Goal: Task Accomplishment & Management: Use online tool/utility

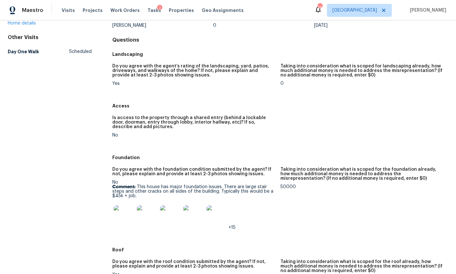
scroll to position [87, 0]
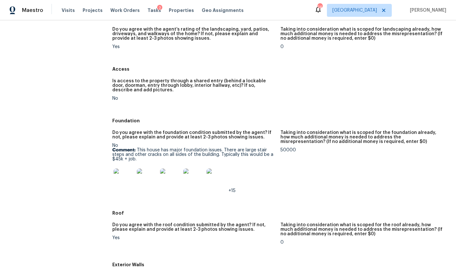
click at [122, 181] on img at bounding box center [124, 178] width 21 height 21
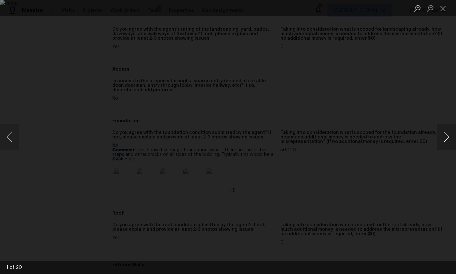
click at [444, 140] on button "Next image" at bounding box center [446, 137] width 19 height 26
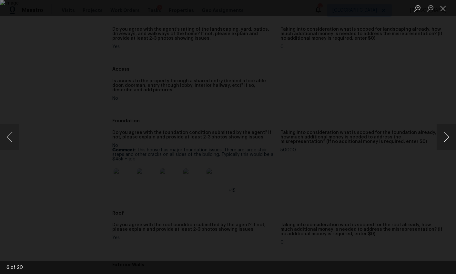
click at [443, 140] on button "Next image" at bounding box center [446, 137] width 19 height 26
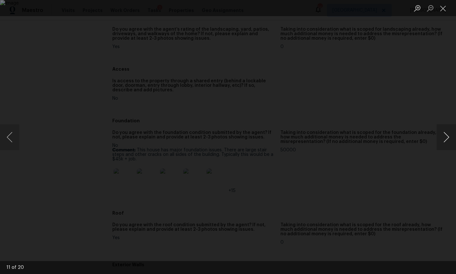
click at [443, 141] on button "Next image" at bounding box center [446, 137] width 19 height 26
click at [444, 141] on button "Next image" at bounding box center [446, 137] width 19 height 26
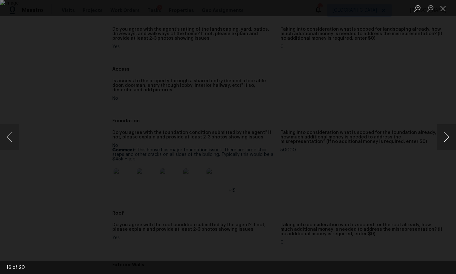
click at [444, 141] on button "Next image" at bounding box center [446, 137] width 19 height 26
click at [431, 178] on div "Lightbox" at bounding box center [228, 137] width 456 height 274
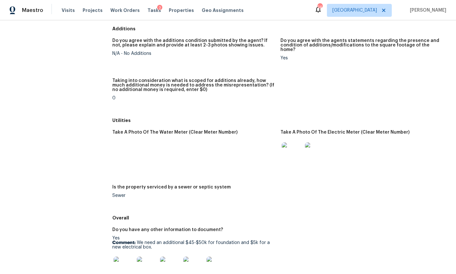
scroll to position [815, 0]
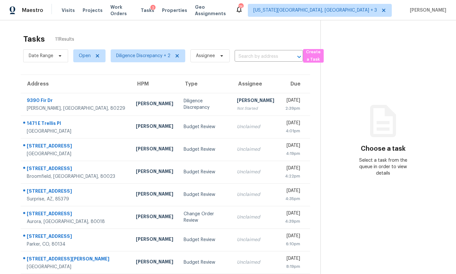
click at [237, 98] on div "[PERSON_NAME]" at bounding box center [255, 101] width 37 height 8
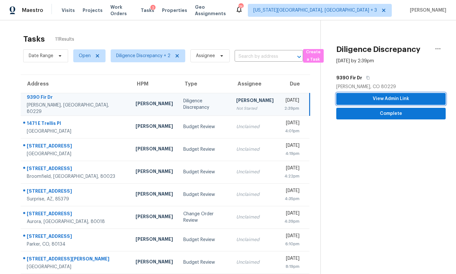
click at [377, 100] on span "View Admin Link" at bounding box center [390, 99] width 99 height 8
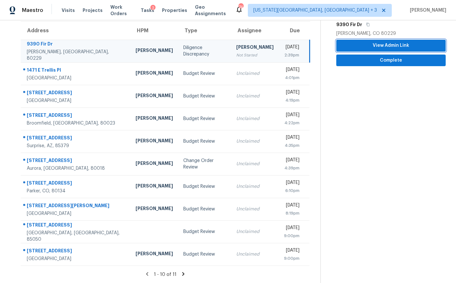
scroll to position [58, 0]
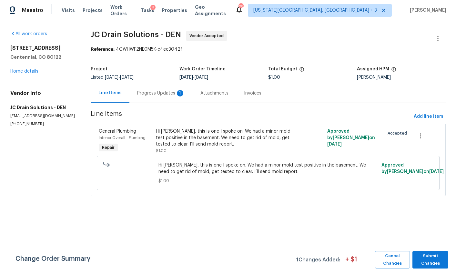
click at [171, 97] on div "Progress Updates 1" at bounding box center [160, 93] width 63 height 19
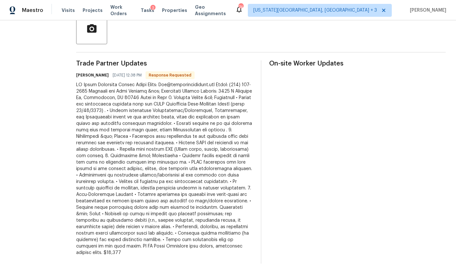
click at [185, 182] on div at bounding box center [164, 169] width 177 height 174
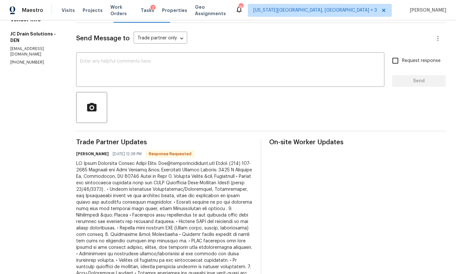
scroll to position [40, 0]
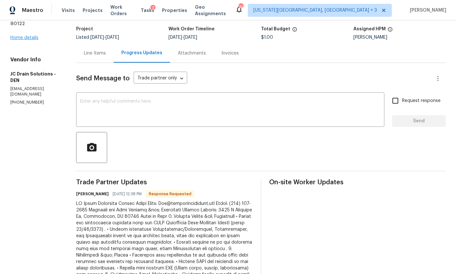
click at [32, 35] on link "Home details" at bounding box center [24, 37] width 28 height 5
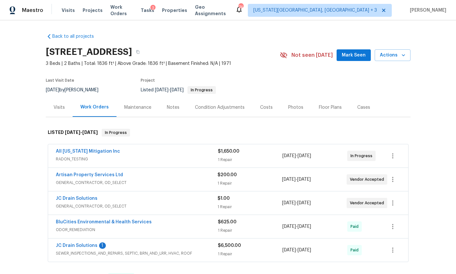
click at [94, 180] on span "GENERAL_CONTRACTOR, OD_SELECT" at bounding box center [137, 182] width 162 height 6
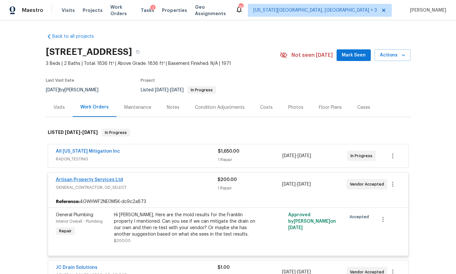
click at [107, 179] on link "Artisan Property Services Ltd" at bounding box center [89, 179] width 67 height 5
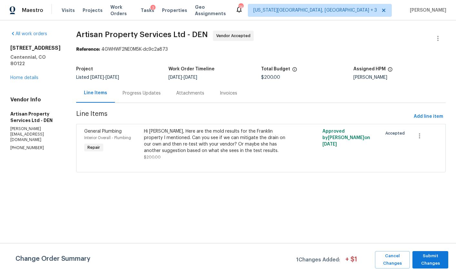
click at [139, 90] on div "Progress Updates" at bounding box center [142, 93] width 38 height 6
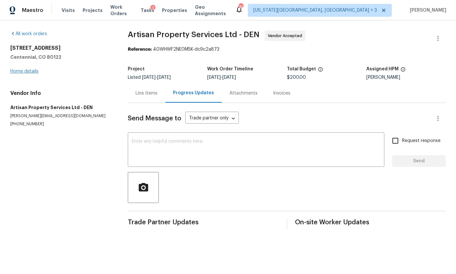
click at [32, 71] on link "Home details" at bounding box center [24, 71] width 28 height 5
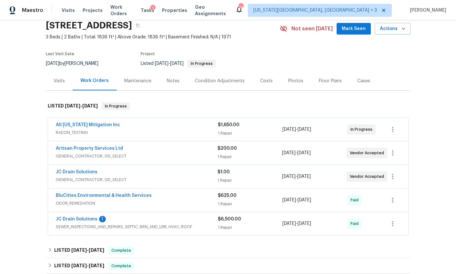
scroll to position [44, 0]
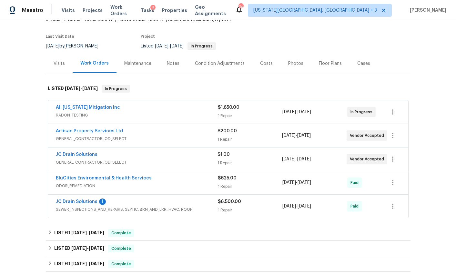
click at [110, 179] on link "BluCities Environmental & Health Services" at bounding box center [104, 178] width 96 height 5
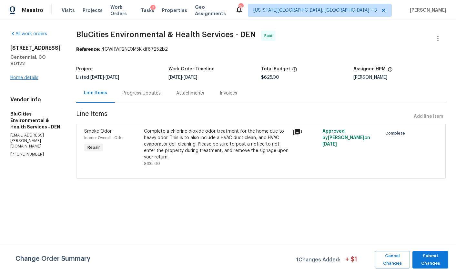
click at [32, 76] on link "Home details" at bounding box center [24, 78] width 28 height 5
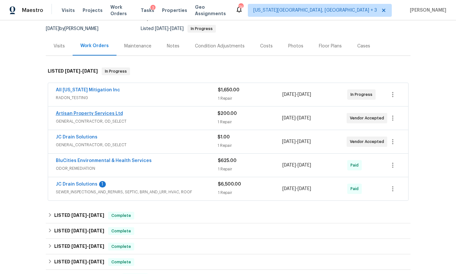
scroll to position [69, 0]
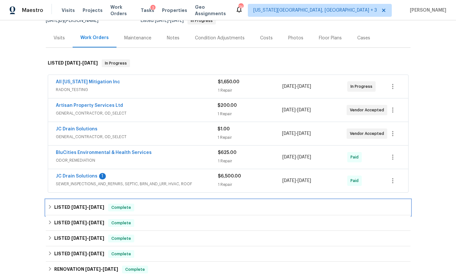
click at [48, 207] on icon at bounding box center [50, 207] width 5 height 5
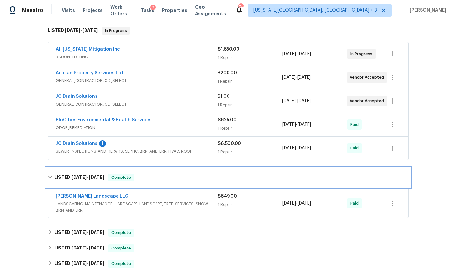
scroll to position [104, 0]
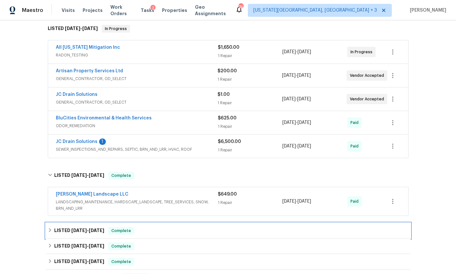
click at [48, 232] on icon at bounding box center [50, 230] width 5 height 5
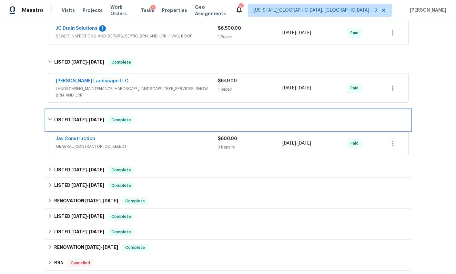
scroll to position [219, 0]
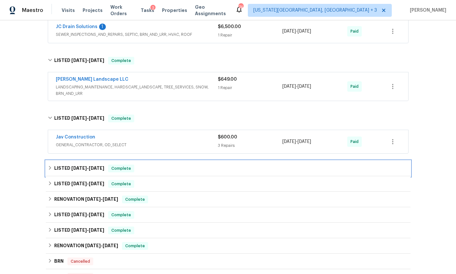
click at [48, 169] on icon at bounding box center [50, 168] width 5 height 5
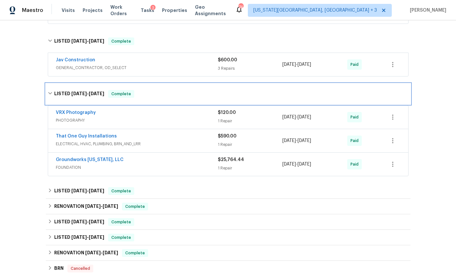
scroll to position [297, 0]
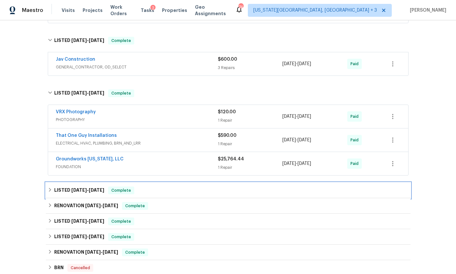
click at [49, 187] on div "LISTED 4/2/25 - 4/4/25 Complete" at bounding box center [228, 191] width 361 height 8
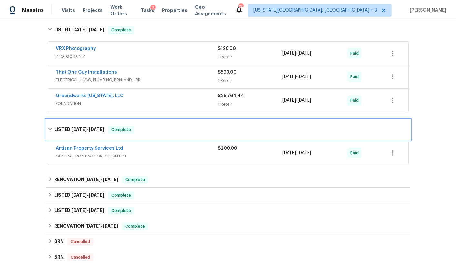
scroll to position [360, 0]
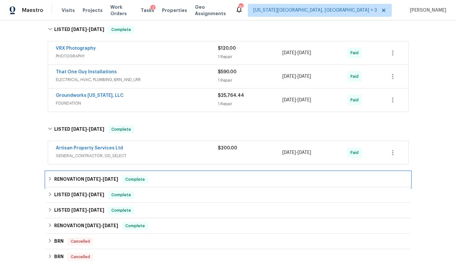
click at [48, 179] on icon at bounding box center [50, 179] width 5 height 5
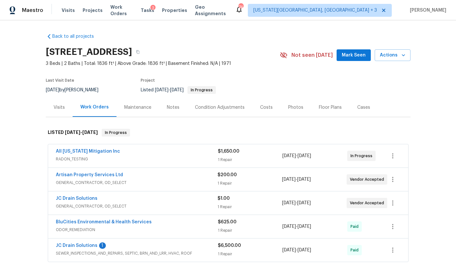
scroll to position [0, 0]
click at [260, 105] on div "Costs" at bounding box center [266, 107] width 13 height 6
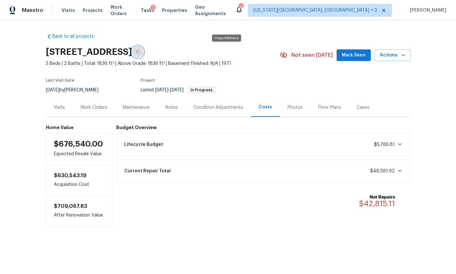
click at [140, 52] on icon "button" at bounding box center [138, 52] width 4 height 4
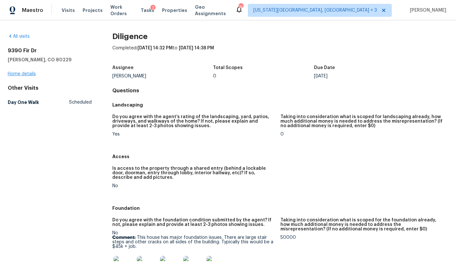
click at [31, 73] on link "Home details" at bounding box center [22, 74] width 28 height 5
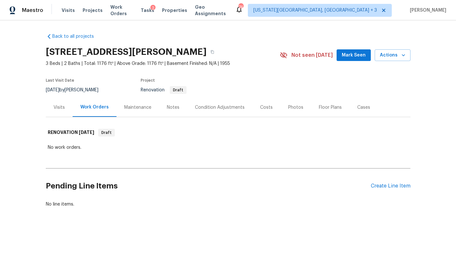
click at [211, 110] on div "Condition Adjustments" at bounding box center [220, 107] width 50 height 6
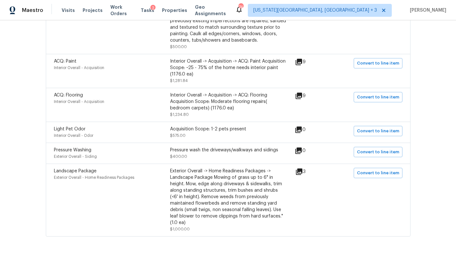
scroll to position [169, 0]
click at [302, 171] on icon at bounding box center [299, 172] width 6 height 6
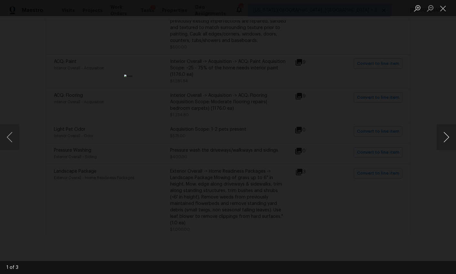
click at [444, 137] on button "Next image" at bounding box center [446, 137] width 19 height 26
click at [399, 179] on div "Lightbox" at bounding box center [228, 137] width 456 height 274
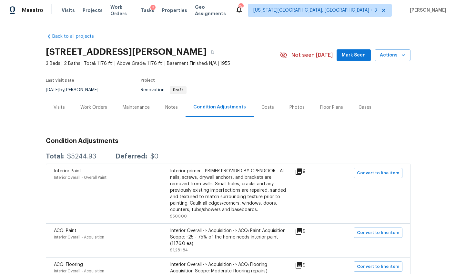
scroll to position [0, 0]
click at [211, 50] on icon "button" at bounding box center [212, 52] width 3 height 4
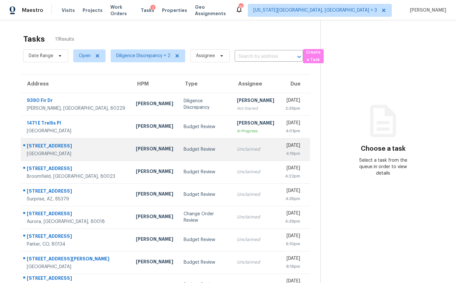
click at [184, 147] on div "Budget Review" at bounding box center [205, 149] width 43 height 6
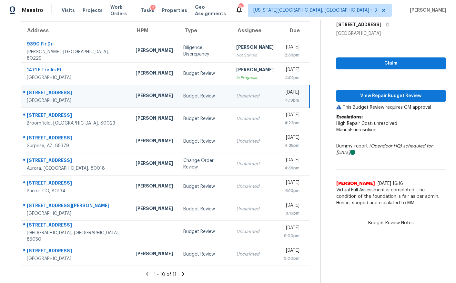
click at [180, 271] on icon at bounding box center [183, 274] width 6 height 6
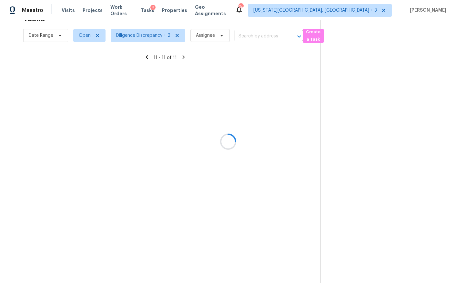
scroll to position [25, 0]
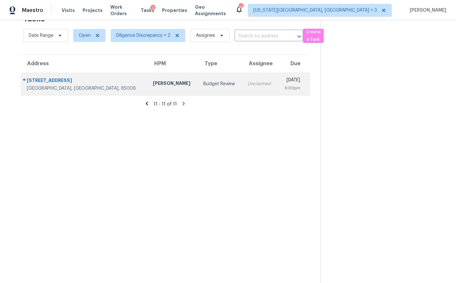
click at [203, 81] on div "Budget Review" at bounding box center [220, 84] width 34 height 6
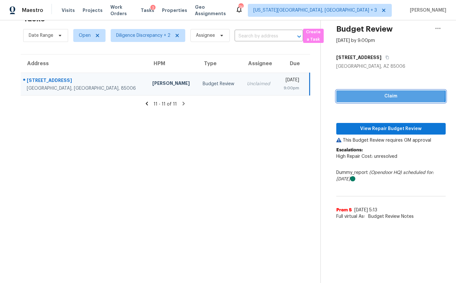
click at [354, 92] on span "Claim" at bounding box center [390, 96] width 99 height 8
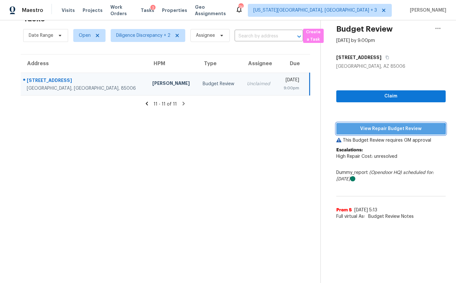
click at [353, 127] on span "View Repair Budget Review" at bounding box center [390, 129] width 99 height 8
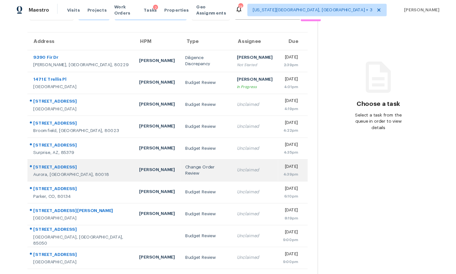
scroll to position [46, 0]
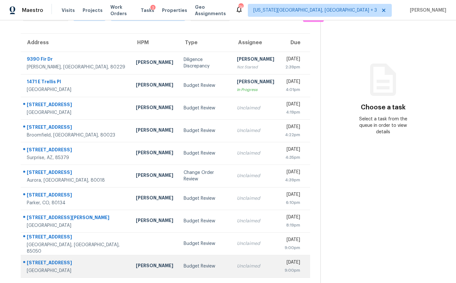
click at [232, 256] on td "Unclaimed" at bounding box center [256, 266] width 48 height 23
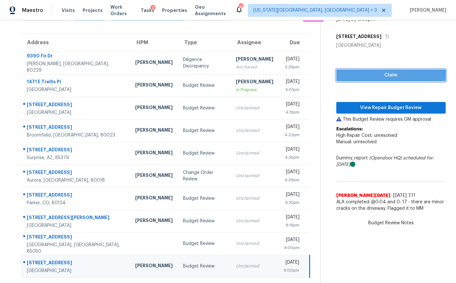
click at [368, 73] on span "Claim" at bounding box center [390, 75] width 99 height 8
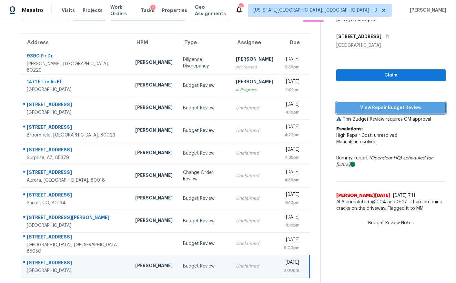
click at [371, 104] on span "View Repair Budget Review" at bounding box center [390, 108] width 99 height 8
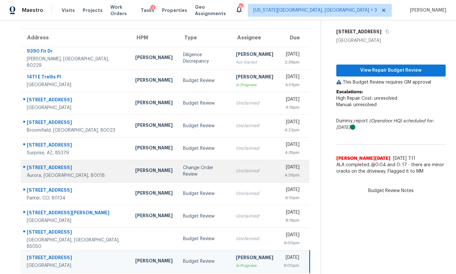
click at [187, 167] on td "Change Order Review" at bounding box center [204, 171] width 53 height 23
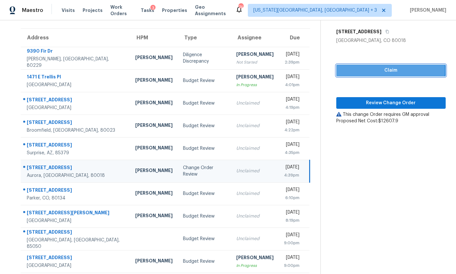
click at [351, 70] on span "Claim" at bounding box center [390, 70] width 99 height 8
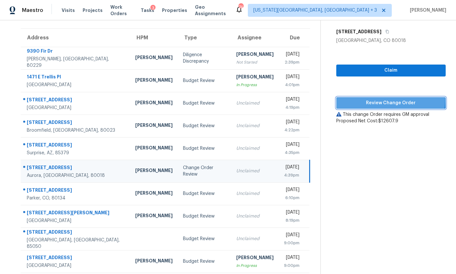
click at [356, 97] on button "Review Change Order" at bounding box center [390, 103] width 109 height 12
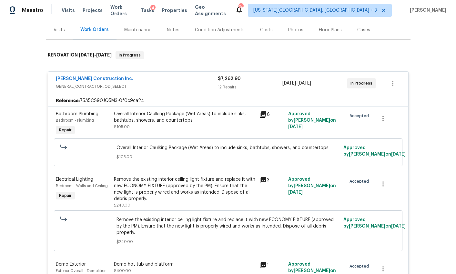
scroll to position [78, 0]
click at [181, 112] on div "Overall Interior Caulking Package (Wet Areas) to include sinks, bathtubs, showe…" at bounding box center [184, 116] width 141 height 13
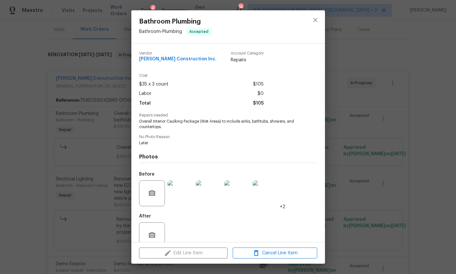
click at [186, 188] on img at bounding box center [180, 193] width 26 height 26
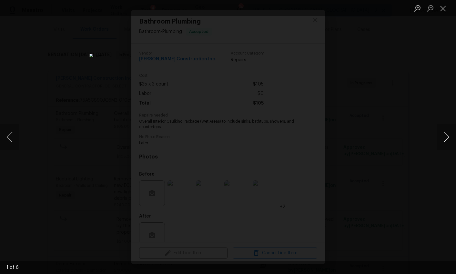
click at [441, 137] on button "Next image" at bounding box center [446, 137] width 19 height 26
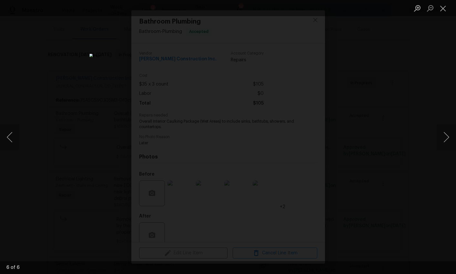
click at [428, 155] on div "Lightbox" at bounding box center [228, 137] width 456 height 274
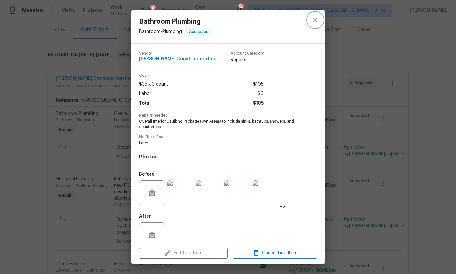
click at [316, 20] on icon "close" at bounding box center [315, 20] width 8 height 8
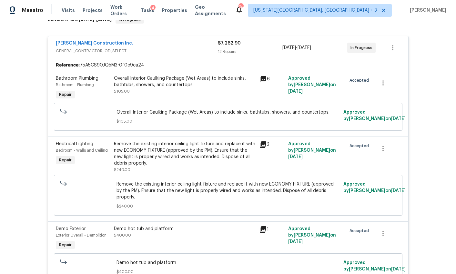
scroll to position [117, 0]
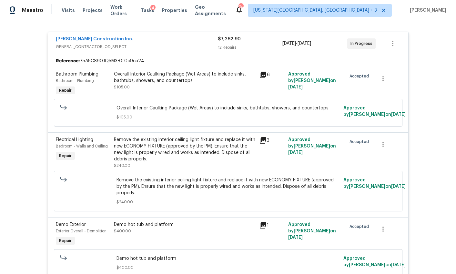
click at [227, 149] on div "Remove the existing interior ceiling light fixture and replace it with new ECON…" at bounding box center [184, 150] width 141 height 26
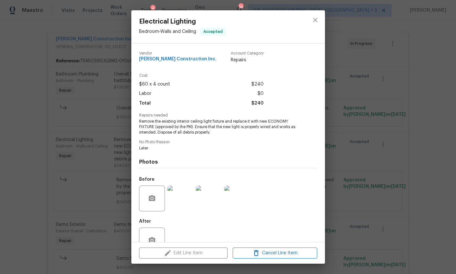
click at [187, 195] on img at bounding box center [180, 199] width 26 height 26
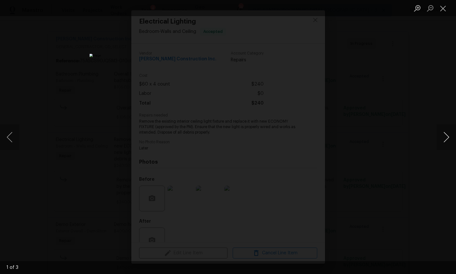
click at [444, 137] on button "Next image" at bounding box center [446, 137] width 19 height 26
click at [423, 158] on div "Lightbox" at bounding box center [228, 137] width 456 height 274
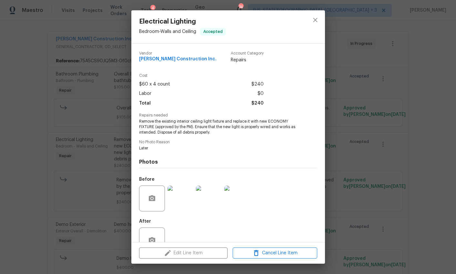
click at [316, 12] on div at bounding box center [315, 26] width 19 height 33
click at [316, 15] on button "close" at bounding box center [315, 19] width 15 height 15
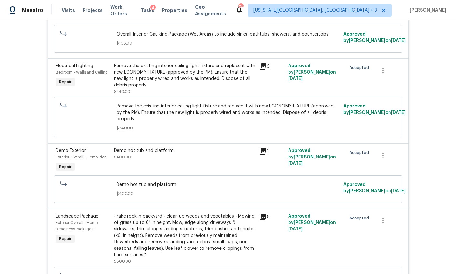
scroll to position [201, 0]
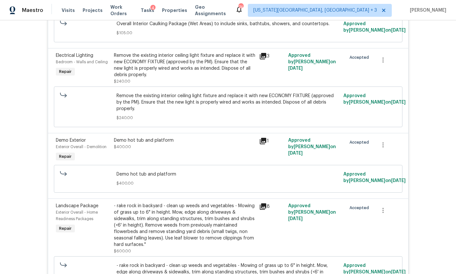
click at [137, 138] on div "Demo hot tub and platform $400.00" at bounding box center [184, 143] width 141 height 13
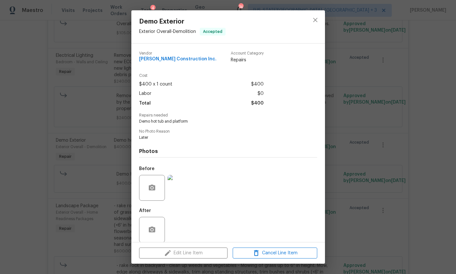
click at [186, 180] on img at bounding box center [180, 188] width 26 height 26
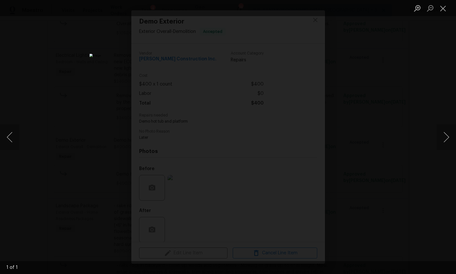
click at [370, 114] on div "Lightbox" at bounding box center [228, 137] width 456 height 274
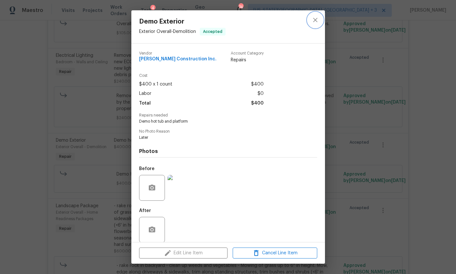
click at [317, 20] on icon "close" at bounding box center [315, 20] width 8 height 8
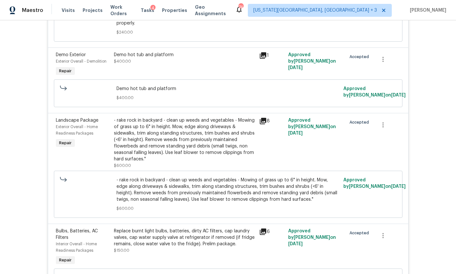
scroll to position [291, 0]
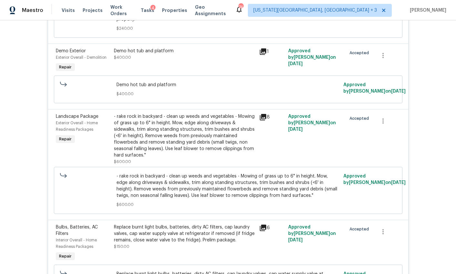
click at [210, 136] on div "- rake rock in backyard - clean up weeds and vegetables - Mowing of grass up to…" at bounding box center [184, 135] width 141 height 45
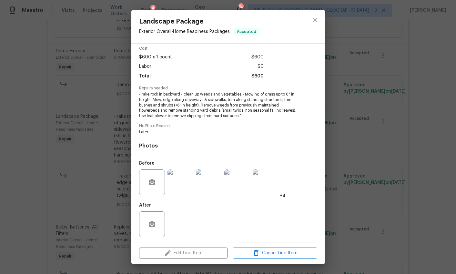
scroll to position [27, 0]
click at [182, 178] on img at bounding box center [180, 183] width 26 height 26
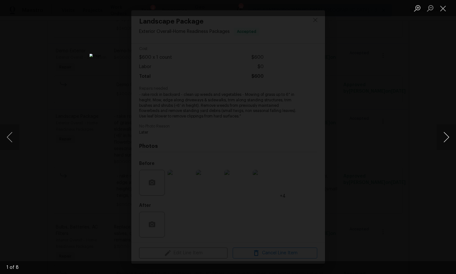
click at [444, 135] on button "Next image" at bounding box center [446, 137] width 19 height 26
click at [419, 157] on div "Lightbox" at bounding box center [228, 137] width 456 height 274
click at [399, 56] on div "Lightbox" at bounding box center [228, 137] width 456 height 274
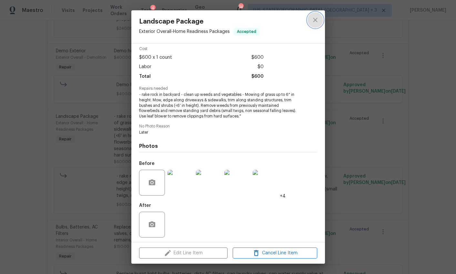
click at [313, 21] on icon "close" at bounding box center [315, 20] width 8 height 8
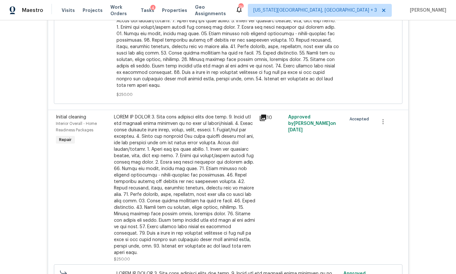
scroll to position [759, 0]
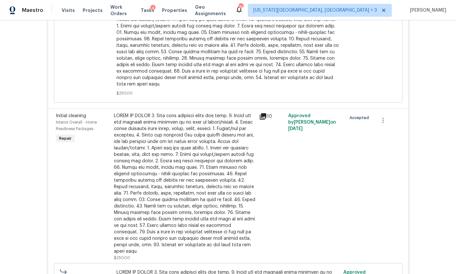
click at [162, 139] on div at bounding box center [184, 184] width 141 height 142
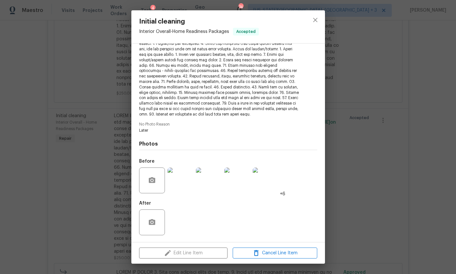
scroll to position [88, 0]
click at [174, 180] on img at bounding box center [180, 180] width 26 height 26
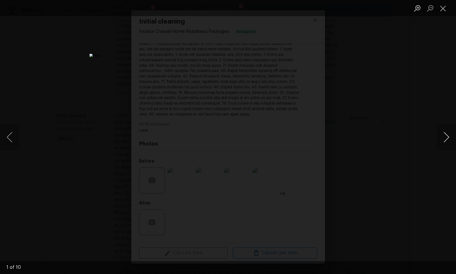
click at [439, 139] on button "Next image" at bounding box center [446, 137] width 19 height 26
click at [439, 138] on button "Next image" at bounding box center [446, 137] width 19 height 26
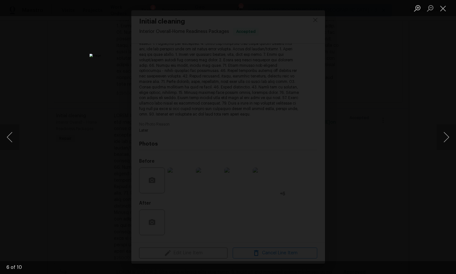
click at [422, 157] on div "Lightbox" at bounding box center [228, 137] width 456 height 274
click at [383, 156] on div "Lightbox" at bounding box center [228, 137] width 456 height 274
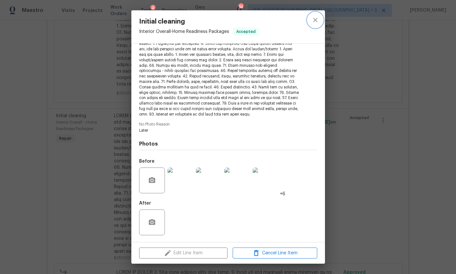
click at [319, 19] on button "close" at bounding box center [315, 19] width 15 height 15
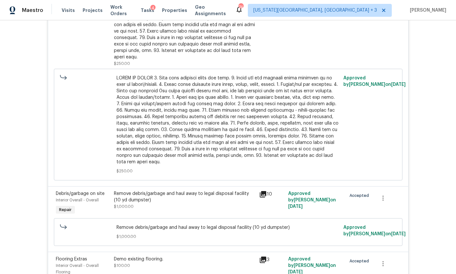
scroll to position [954, 0]
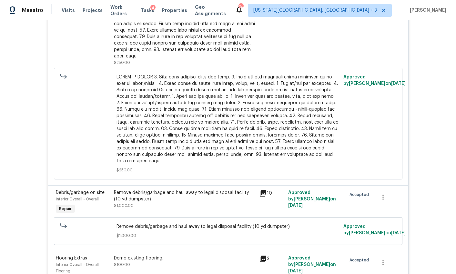
click at [167, 189] on div "Remove debris/garbage and haul away to legal disposal facility (10 yd dumpster)" at bounding box center [184, 195] width 141 height 13
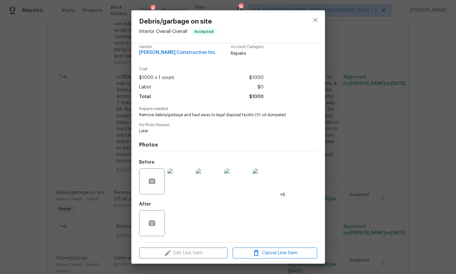
scroll to position [6, 0]
click at [174, 179] on img at bounding box center [180, 182] width 26 height 26
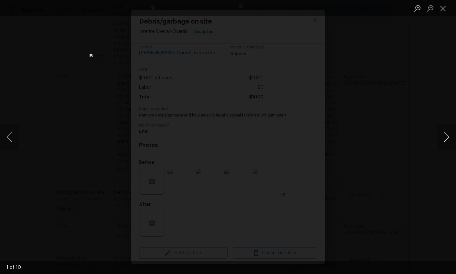
click at [446, 136] on button "Next image" at bounding box center [446, 137] width 19 height 26
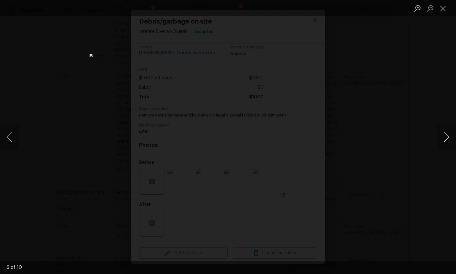
click at [446, 136] on button "Next image" at bounding box center [446, 137] width 19 height 26
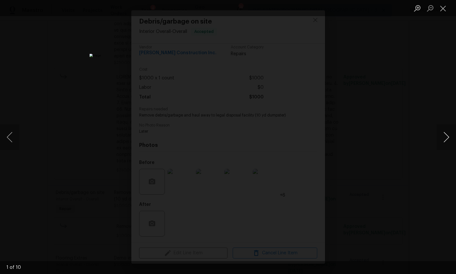
click at [446, 136] on button "Next image" at bounding box center [446, 137] width 19 height 26
click at [417, 175] on div "Lightbox" at bounding box center [228, 137] width 456 height 274
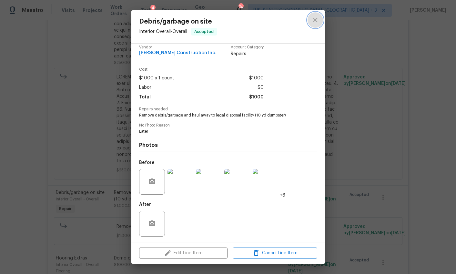
click at [321, 21] on button "close" at bounding box center [315, 19] width 15 height 15
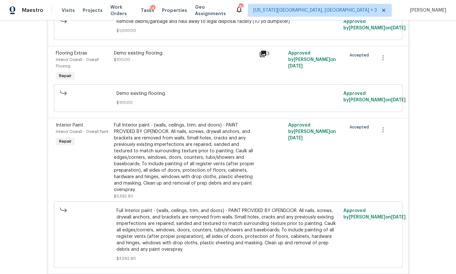
scroll to position [1161, 0]
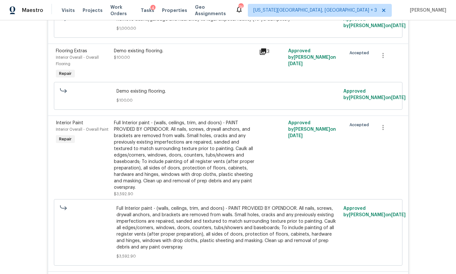
click at [215, 120] on div "Full Interior paint - (walls, ceilings, trim, and doors) - PAINT PROVIDED BY OP…" at bounding box center [184, 155] width 141 height 71
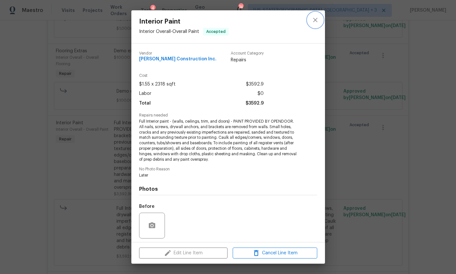
click at [317, 23] on icon "close" at bounding box center [315, 20] width 8 height 8
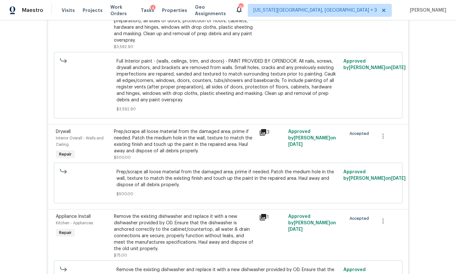
scroll to position [1309, 0]
click at [202, 128] on div "Prep/scrape all loose material from the damaged area; prime if needed. Patch th…" at bounding box center [184, 141] width 141 height 26
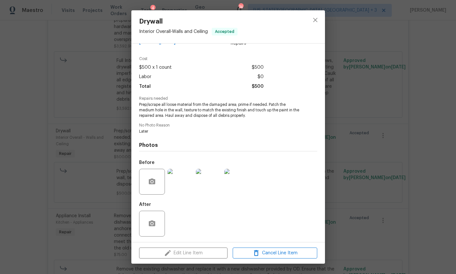
scroll to position [16, 0]
click at [313, 17] on icon "close" at bounding box center [315, 20] width 8 height 8
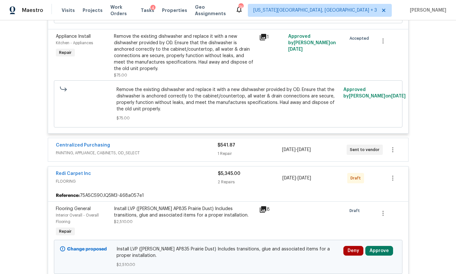
scroll to position [1490, 0]
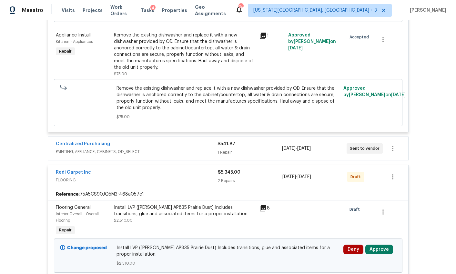
click at [377, 245] on button "Approve" at bounding box center [379, 250] width 28 height 10
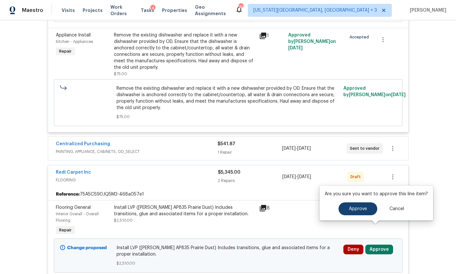
click at [357, 212] on button "Approve" at bounding box center [358, 208] width 39 height 13
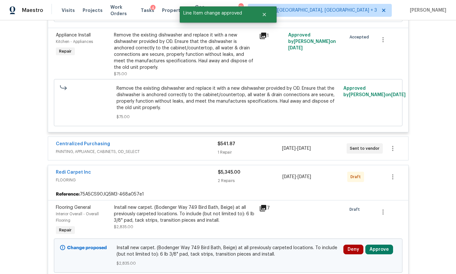
click at [172, 204] on div "Install new carpet. (Bodenger Way 749 Bird Bath, Beige) at all previously carpe…" at bounding box center [184, 213] width 141 height 19
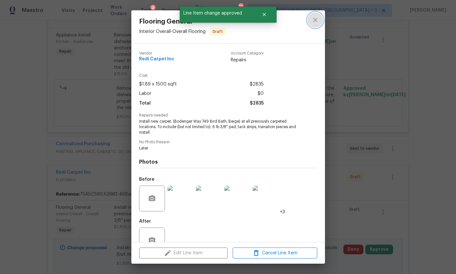
click at [313, 21] on icon "close" at bounding box center [315, 20] width 8 height 8
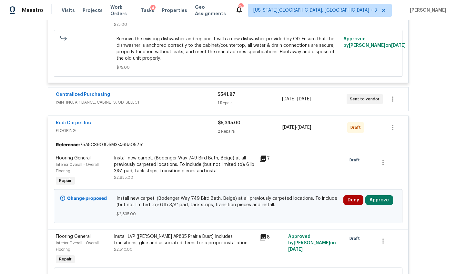
scroll to position [1561, 0]
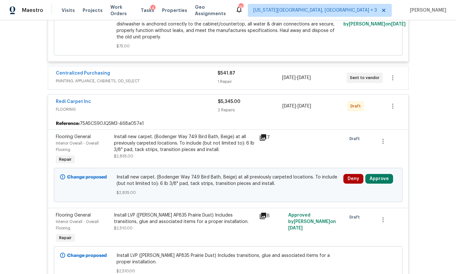
click at [381, 174] on button "Approve" at bounding box center [379, 179] width 28 height 10
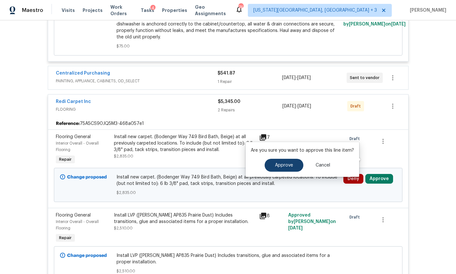
click at [294, 163] on button "Approve" at bounding box center [284, 165] width 39 height 13
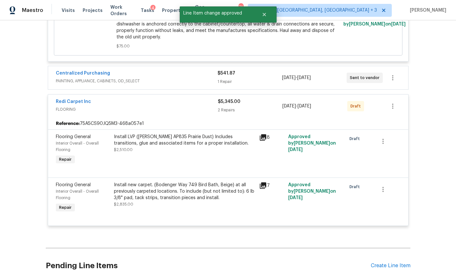
click at [179, 134] on div "Install LVP (Knighton AP835 Prairie Dust) Includes transitions, glue and associ…" at bounding box center [184, 140] width 141 height 13
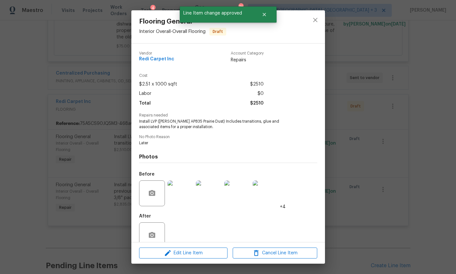
scroll to position [11, 0]
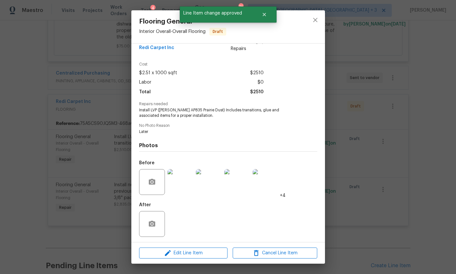
click at [186, 180] on img at bounding box center [180, 182] width 26 height 26
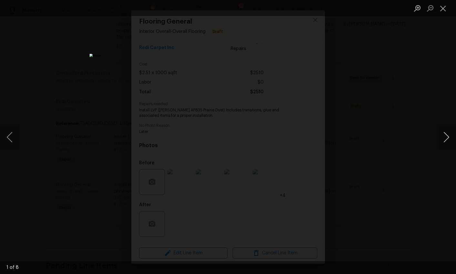
click at [447, 125] on button "Next image" at bounding box center [446, 137] width 19 height 26
click at [447, 130] on button "Next image" at bounding box center [446, 137] width 19 height 26
click at [436, 144] on div "Lightbox" at bounding box center [228, 137] width 456 height 274
click at [412, 159] on div "Lightbox" at bounding box center [228, 137] width 456 height 274
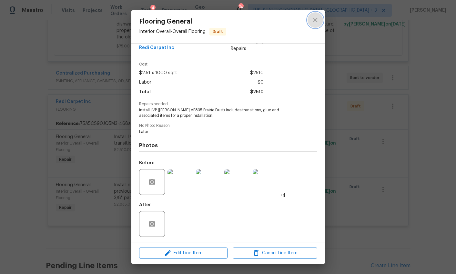
click at [319, 20] on icon "close" at bounding box center [315, 20] width 8 height 8
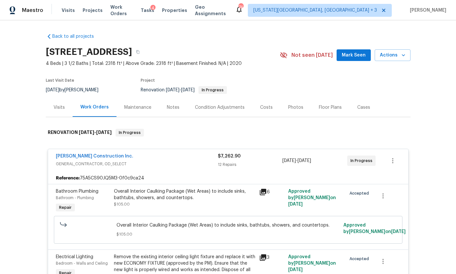
scroll to position [0, 0]
click at [268, 105] on div "Costs" at bounding box center [266, 107] width 28 height 19
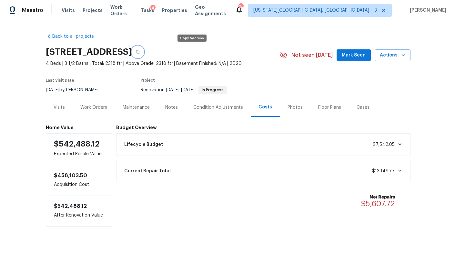
click at [140, 50] on icon "button" at bounding box center [138, 52] width 4 height 4
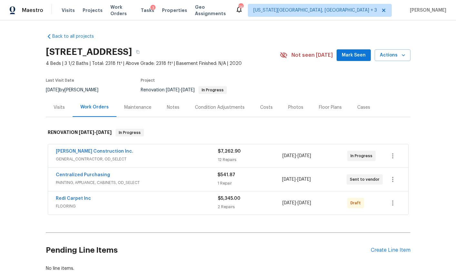
click at [232, 113] on div "Condition Adjustments" at bounding box center [219, 107] width 65 height 19
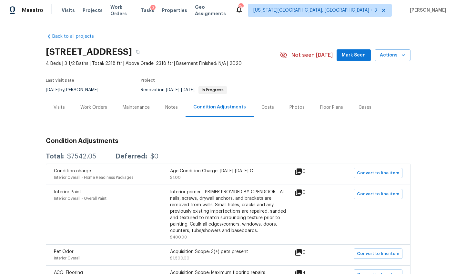
click at [261, 105] on div "Costs" at bounding box center [267, 107] width 13 height 6
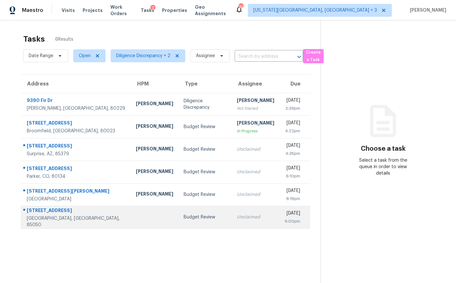
click at [232, 211] on td "Unclaimed" at bounding box center [256, 217] width 48 height 23
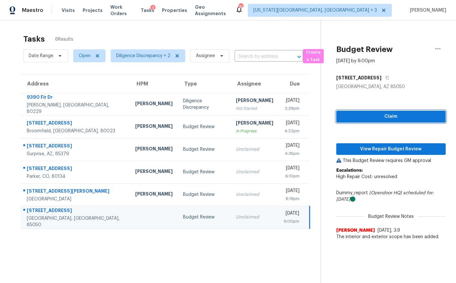
click at [364, 112] on button "Claim" at bounding box center [390, 117] width 109 height 12
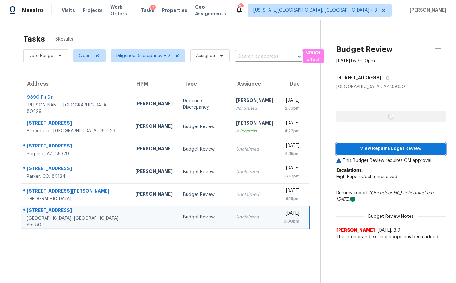
click at [364, 143] on button "View Repair Budget Review" at bounding box center [390, 149] width 109 height 12
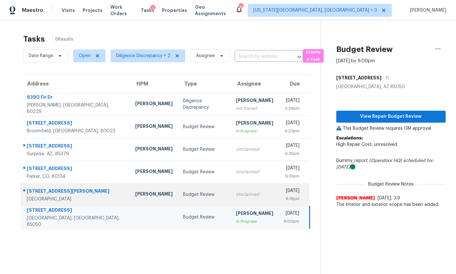
click at [231, 191] on td "Unclaimed" at bounding box center [255, 194] width 48 height 23
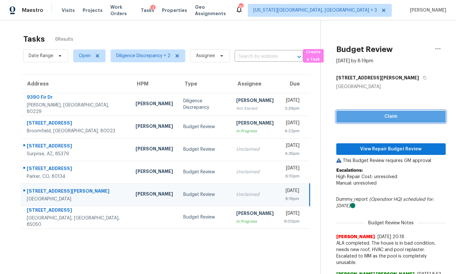
click at [361, 119] on span "Claim" at bounding box center [390, 117] width 99 height 8
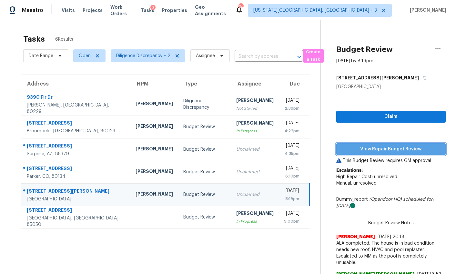
click at [361, 146] on span "View Repair Budget Review" at bounding box center [390, 149] width 99 height 8
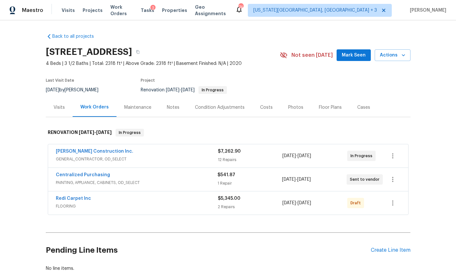
click at [199, 106] on div "Condition Adjustments" at bounding box center [220, 107] width 50 height 6
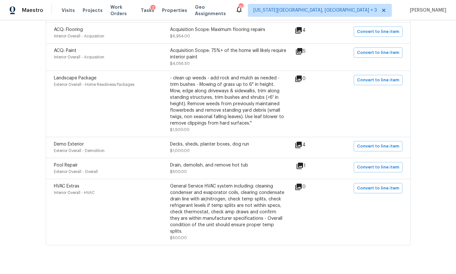
scroll to position [244, 0]
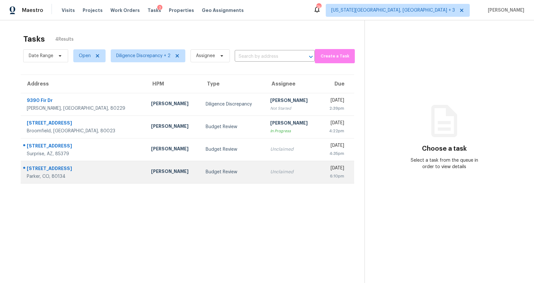
click at [268, 167] on td "Unclaimed" at bounding box center [292, 172] width 55 height 23
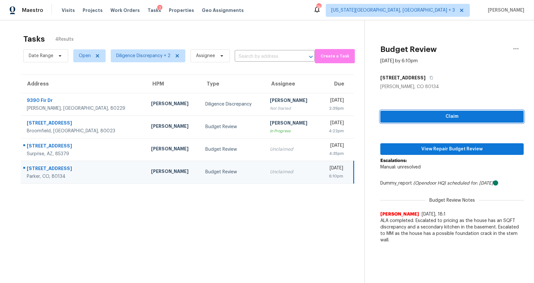
click at [416, 112] on button "Claim" at bounding box center [451, 117] width 143 height 12
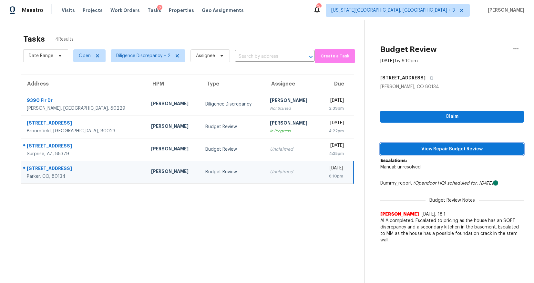
click at [409, 152] on span "View Repair Budget Review" at bounding box center [451, 149] width 133 height 8
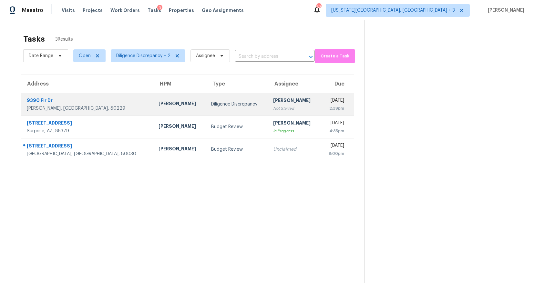
click at [274, 100] on div "[PERSON_NAME]" at bounding box center [294, 101] width 42 height 8
